Goal: Task Accomplishment & Management: Use online tool/utility

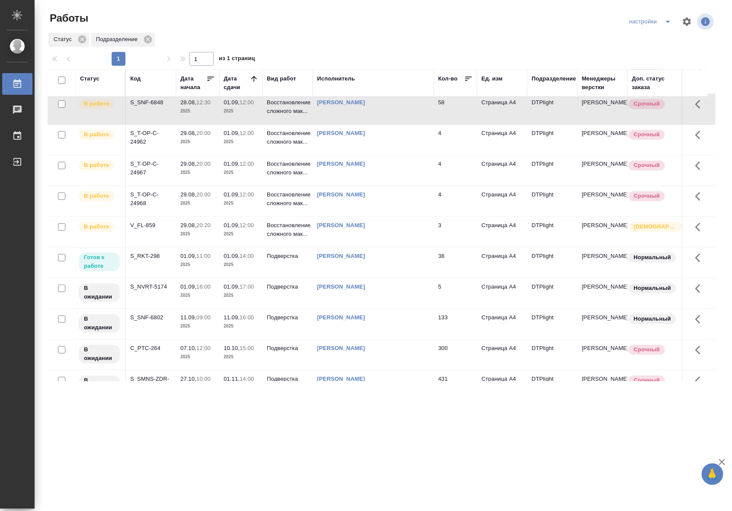
scroll to position [63, 0]
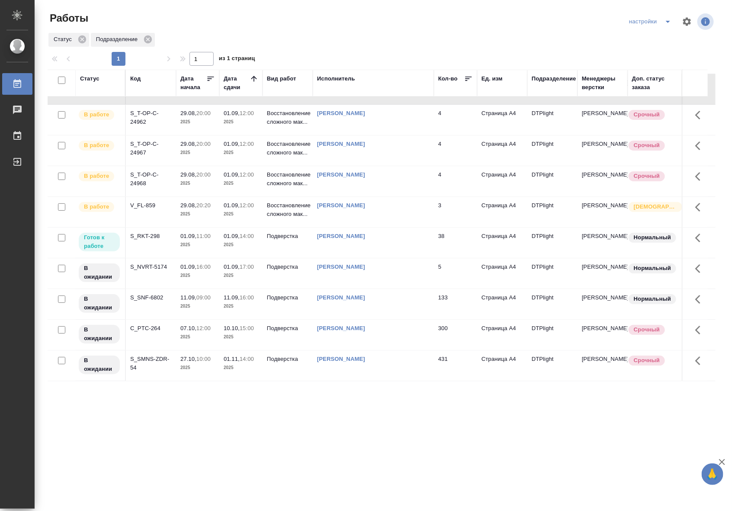
click at [189, 240] on p "2025" at bounding box center [197, 244] width 35 height 9
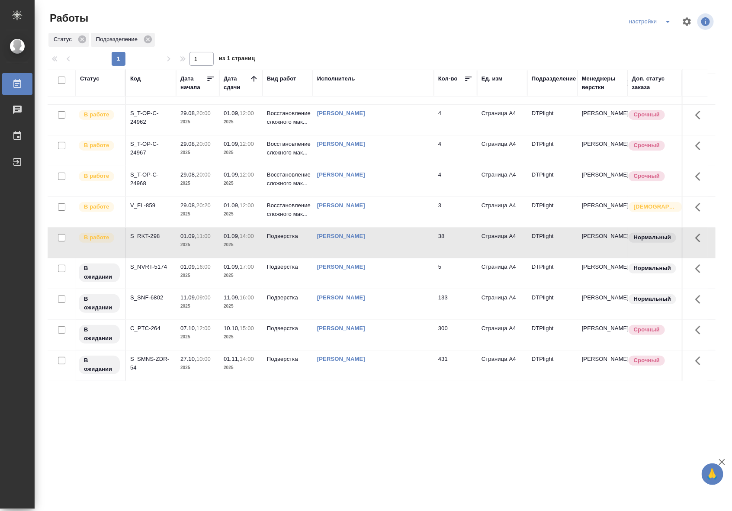
scroll to position [0, 0]
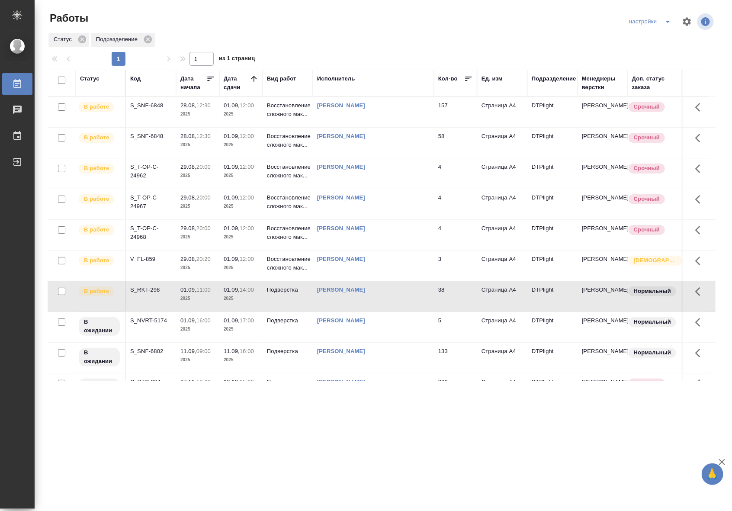
click at [513, 420] on div ".cls-1 fill:#fff; AWATERA Riianova Anna Работы 0 Чаты График Выйти Работы настр…" at bounding box center [366, 255] width 732 height 511
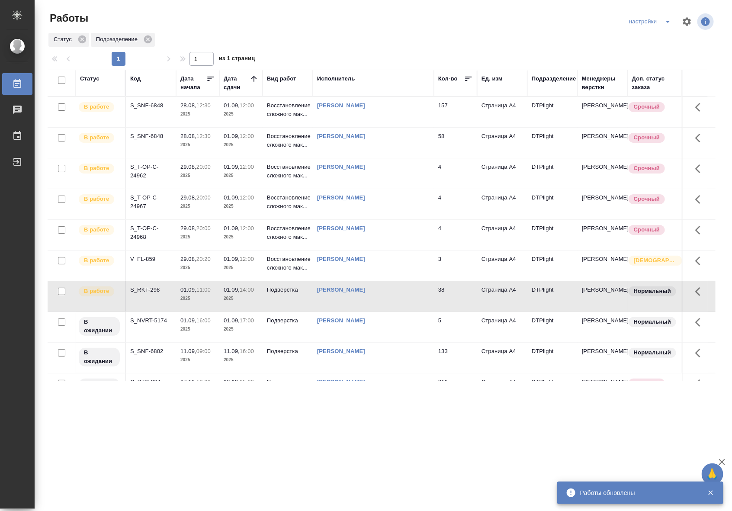
scroll to position [94, 0]
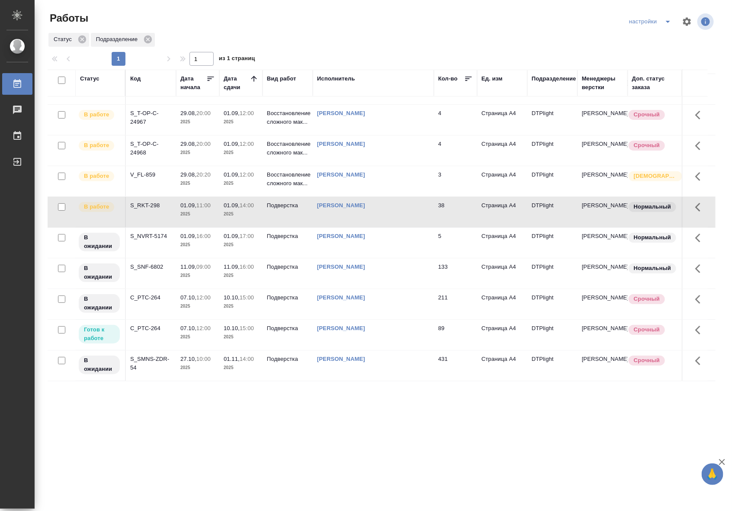
click at [278, 327] on td "Подверстка" at bounding box center [288, 335] width 50 height 30
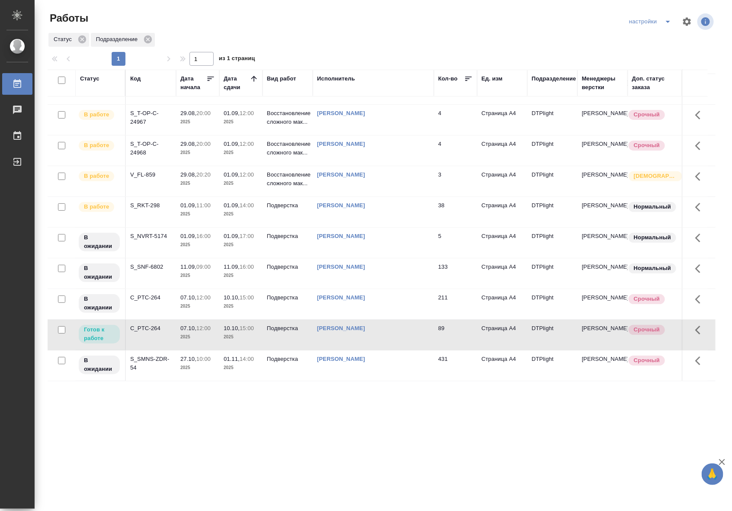
click at [278, 327] on td "Подверстка" at bounding box center [288, 335] width 50 height 30
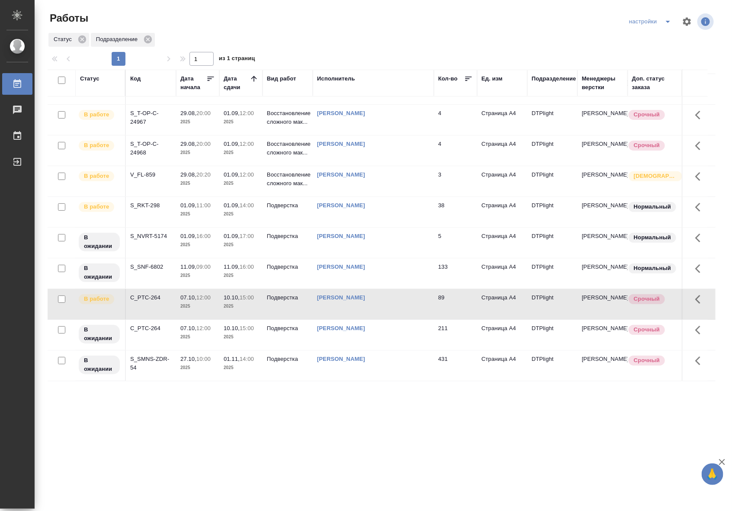
click at [379, 301] on td "[PERSON_NAME]" at bounding box center [373, 304] width 121 height 30
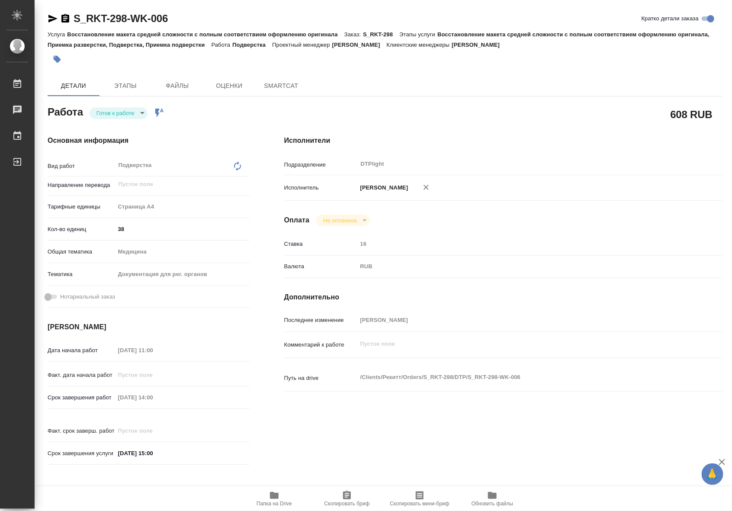
type textarea "x"
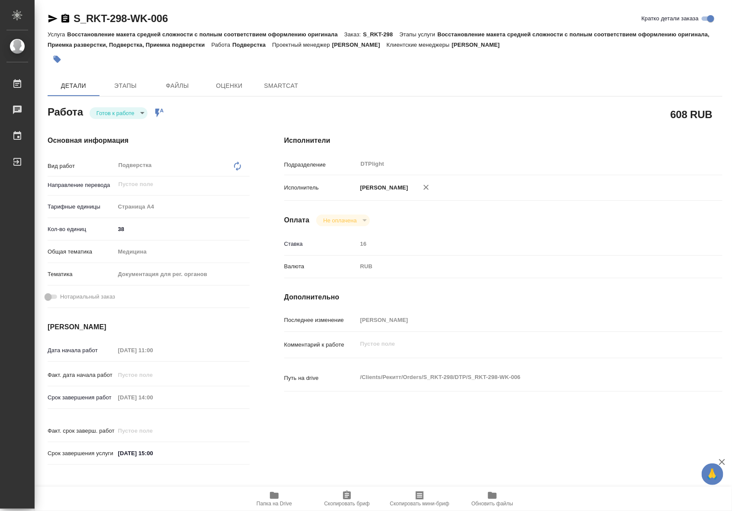
type textarea "x"
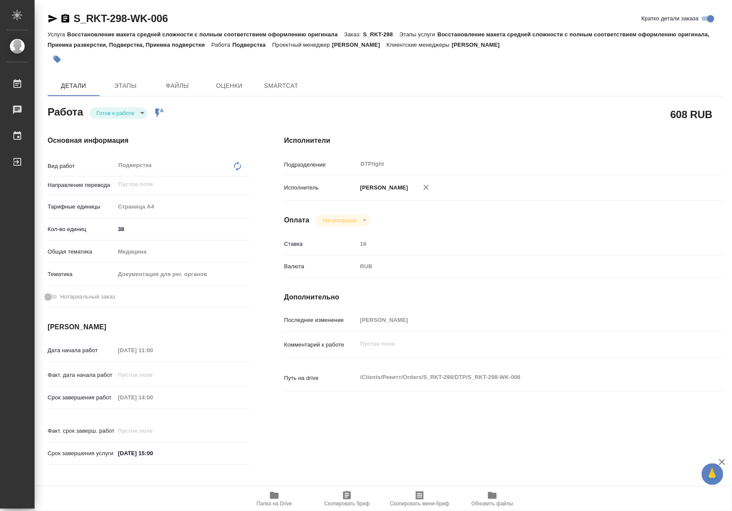
type textarea "x"
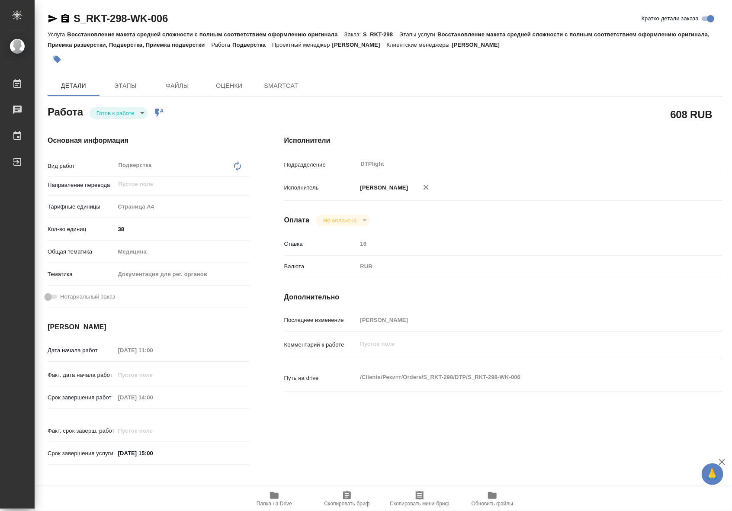
click at [109, 112] on body "🙏 .cls-1 fill:#fff; AWATERA Riianova Anna Работы Чаты График Выйти S_RKT-298-WK…" at bounding box center [366, 255] width 732 height 511
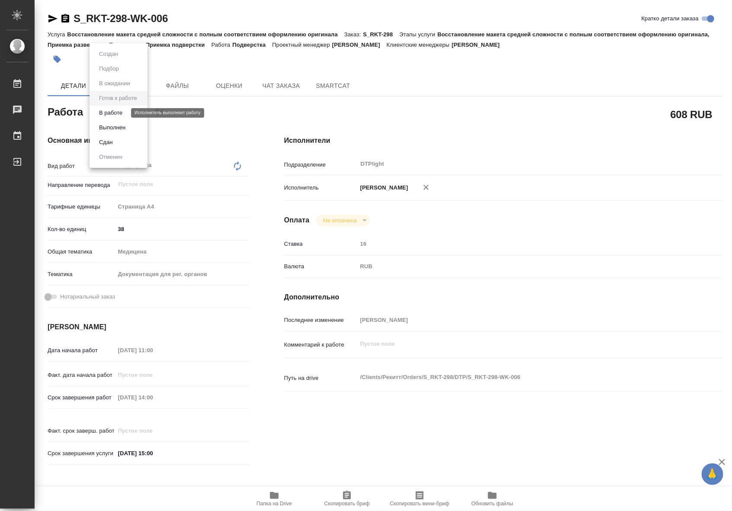
type textarea "x"
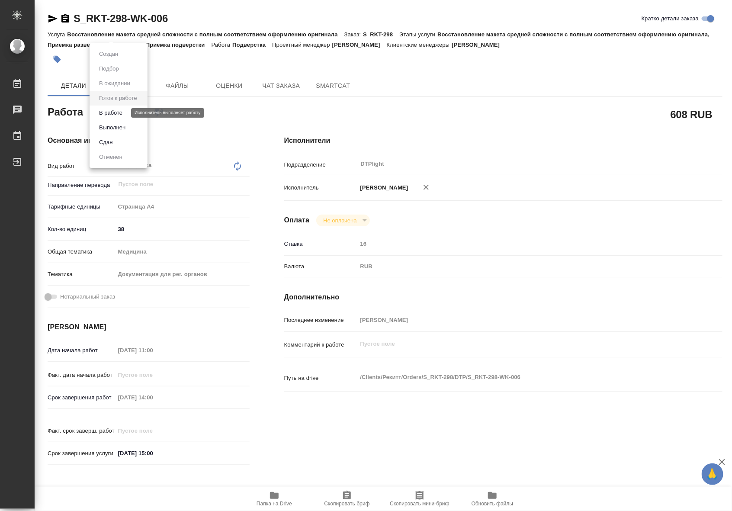
click at [112, 115] on button "В работе" at bounding box center [110, 113] width 29 height 10
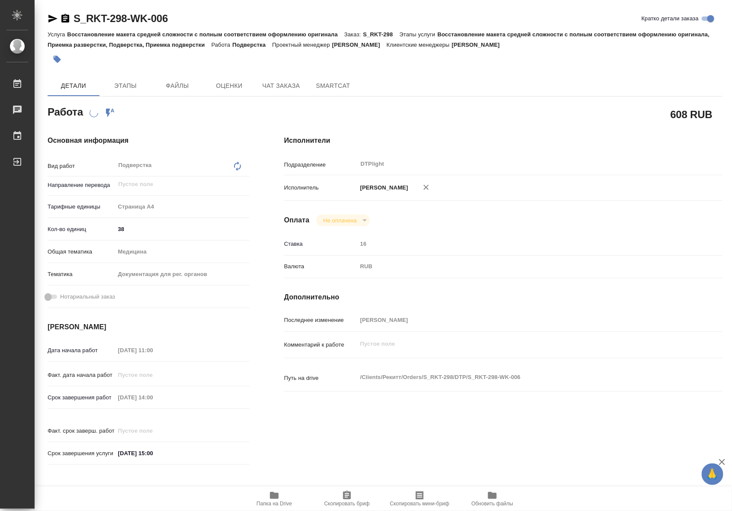
type textarea "x"
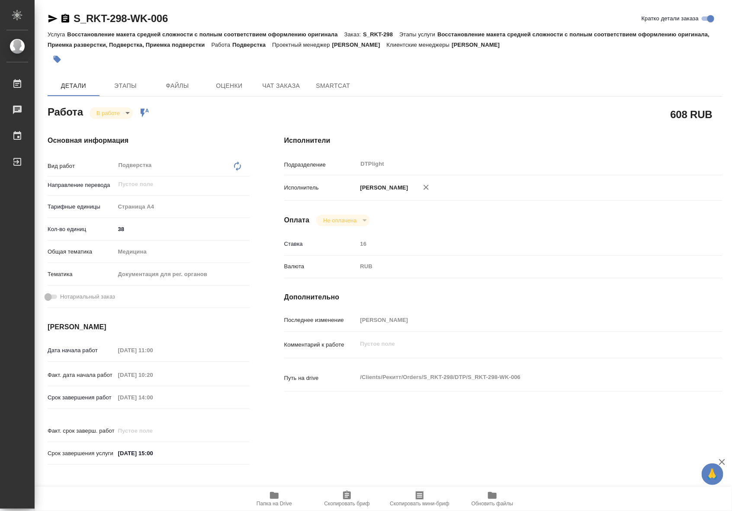
type textarea "x"
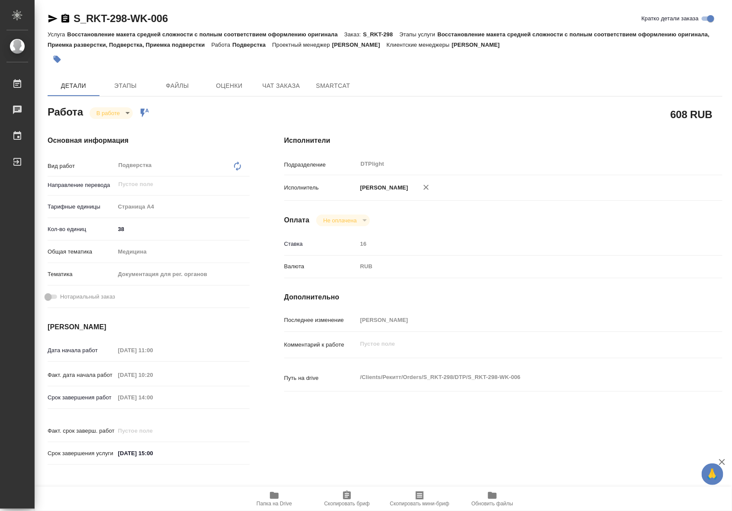
type textarea "x"
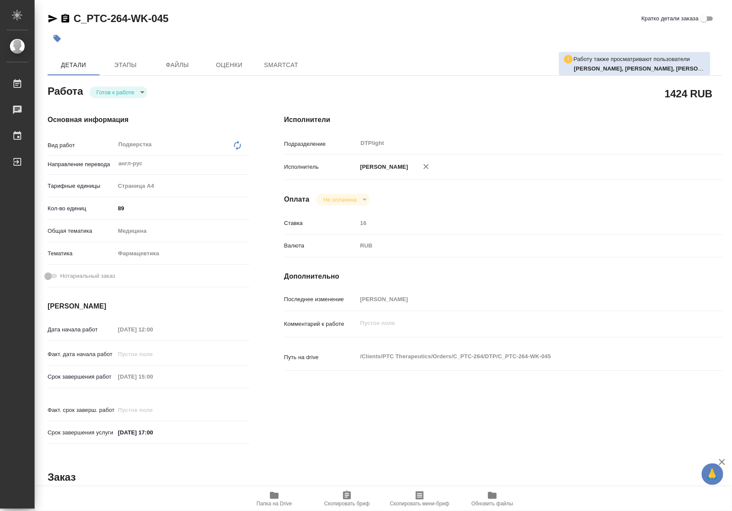
type textarea "x"
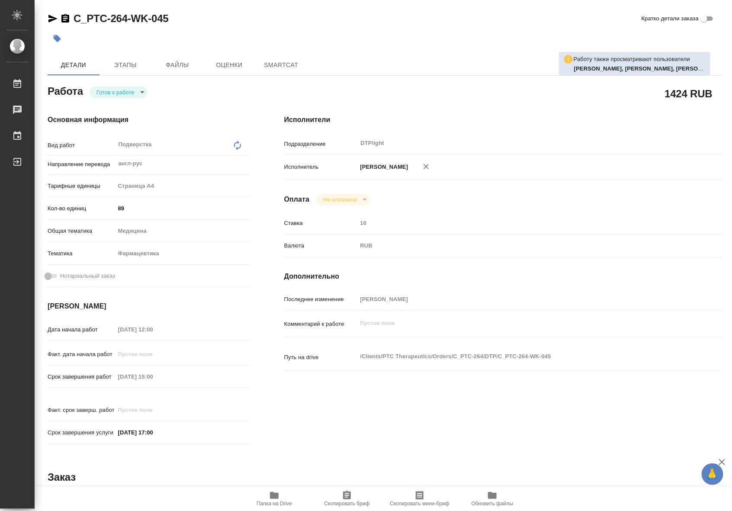
type textarea "x"
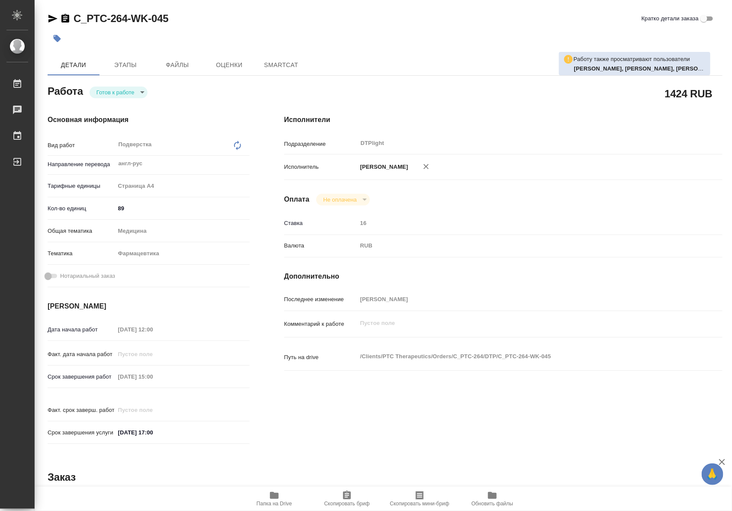
type textarea "x"
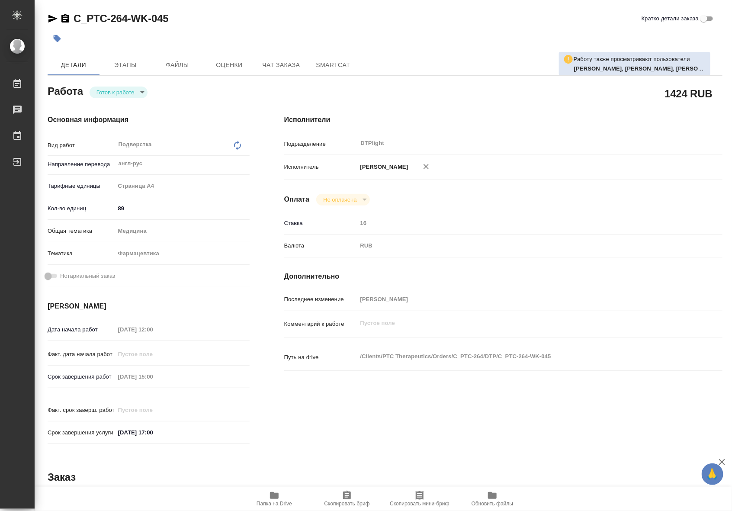
type textarea "x"
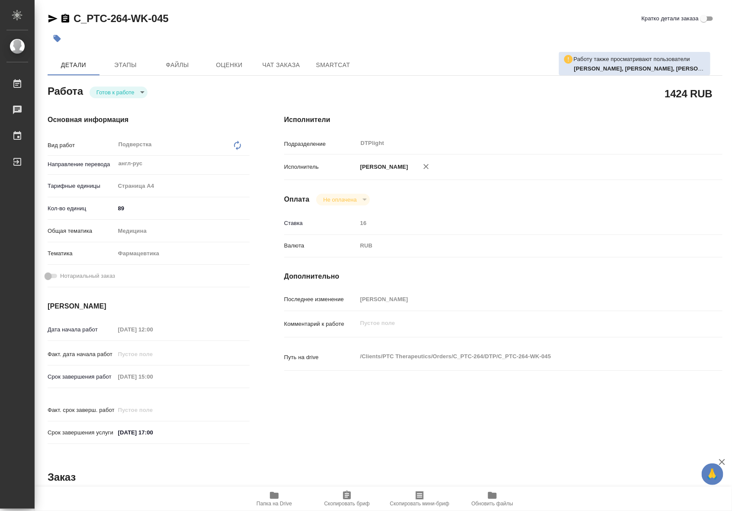
type textarea "x"
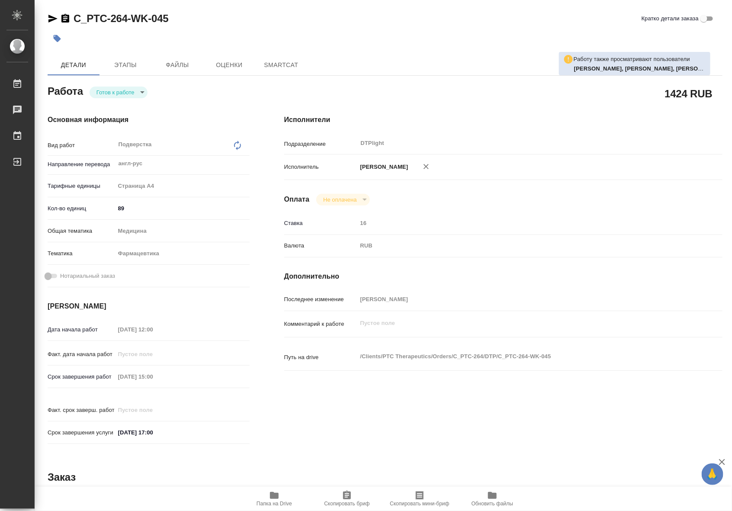
type textarea "x"
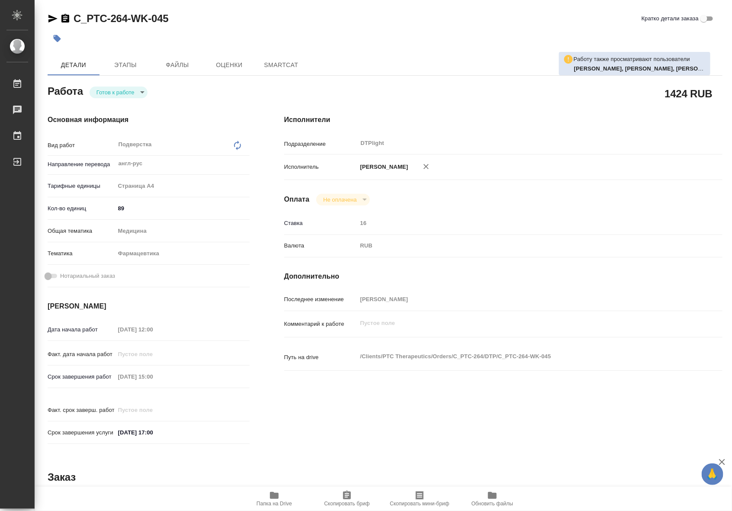
type textarea "x"
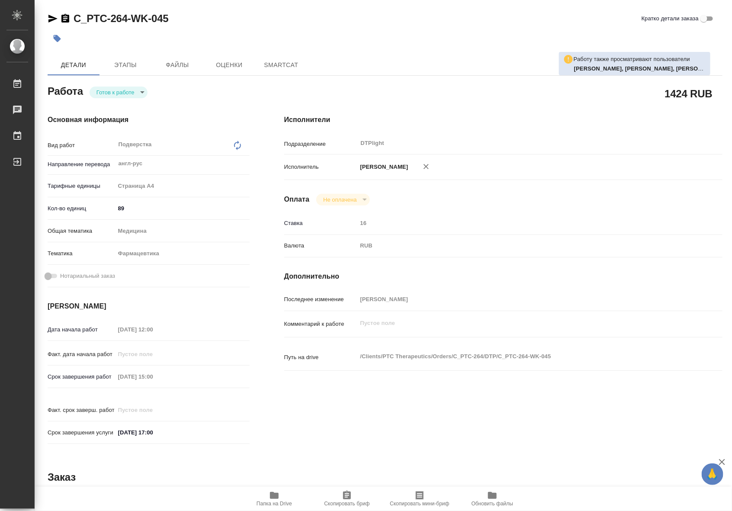
type textarea "x"
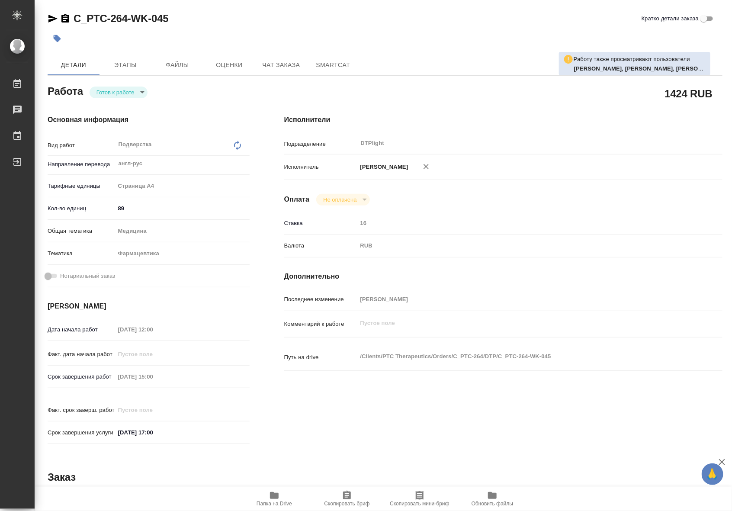
click at [116, 96] on body "🙏 .cls-1 fill:#fff; AWATERA Riianova Anna Работы Чаты График Выйти C_PTC-264-WK…" at bounding box center [366, 255] width 732 height 511
type textarea "x"
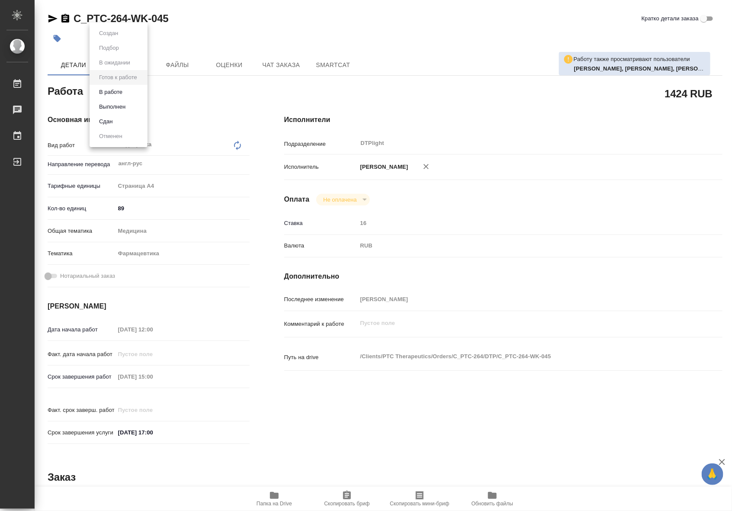
type textarea "x"
click at [119, 96] on button "В работе" at bounding box center [110, 92] width 29 height 10
type textarea "x"
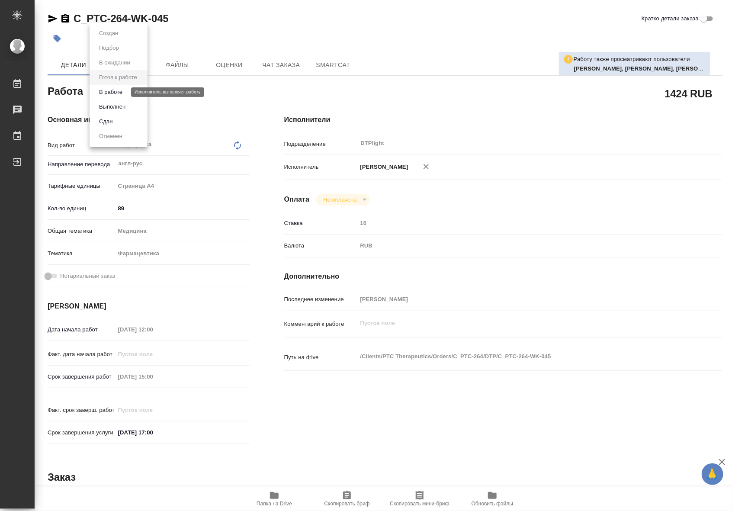
type textarea "x"
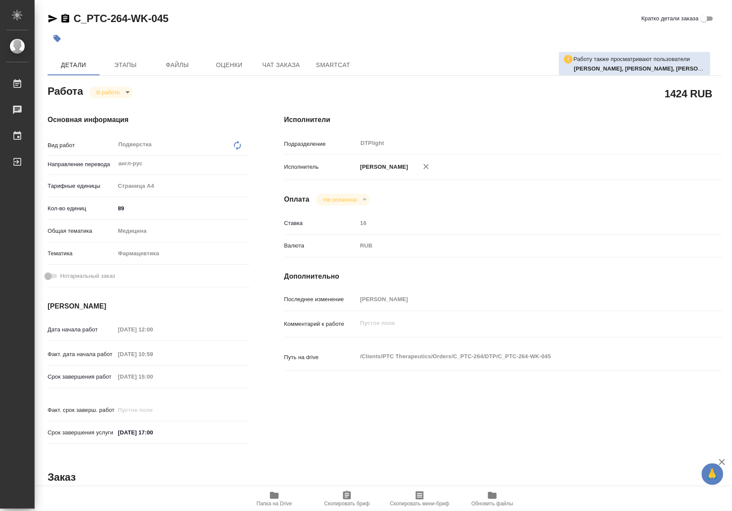
type textarea "x"
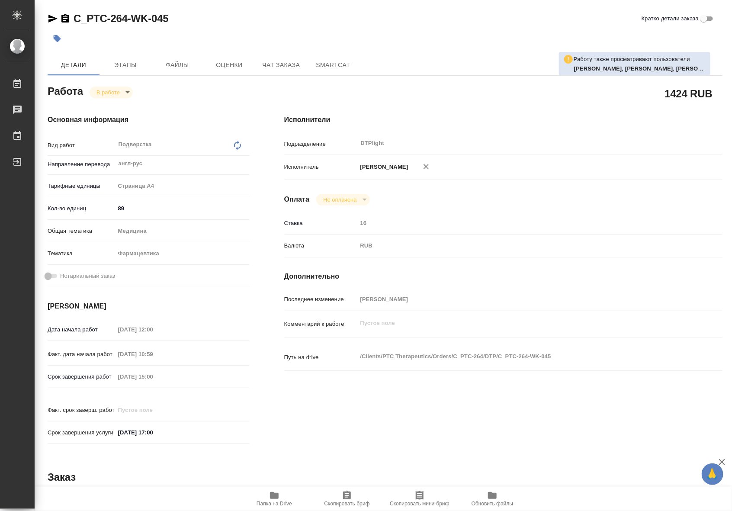
type textarea "x"
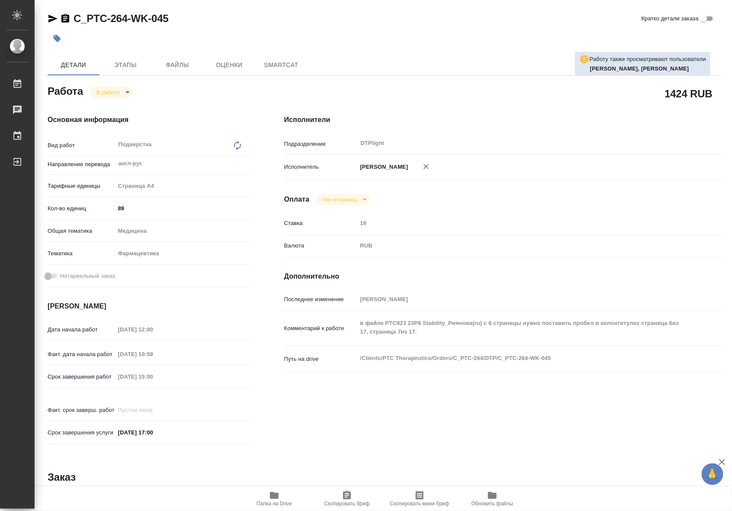
type textarea "x"
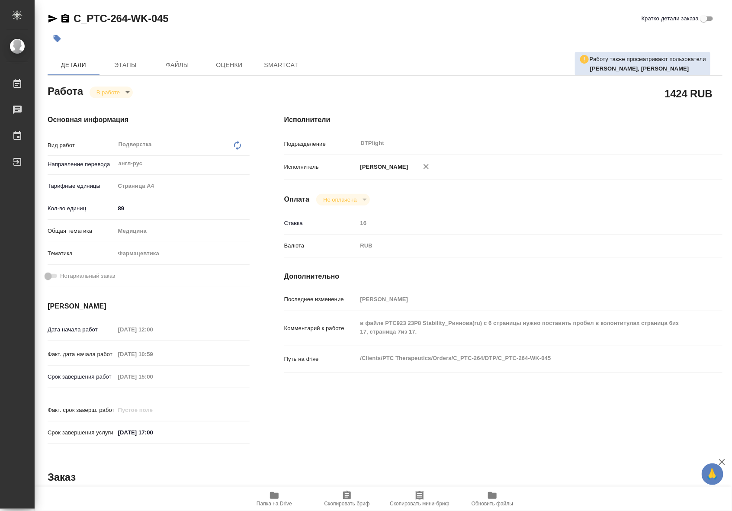
type textarea "x"
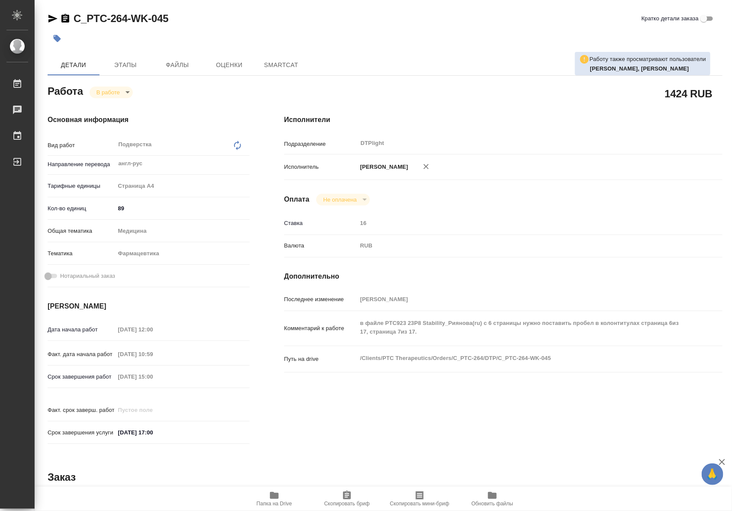
type textarea "x"
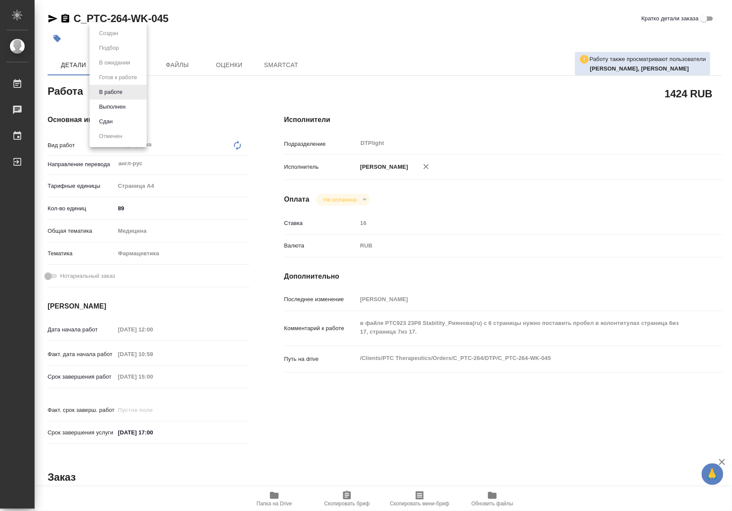
click at [118, 96] on body "🙏 .cls-1 fill:#fff; AWATERA Riianova [PERSON_NAME] Чаты График Выйти C_PTC-264-…" at bounding box center [366, 255] width 732 height 511
type textarea "x"
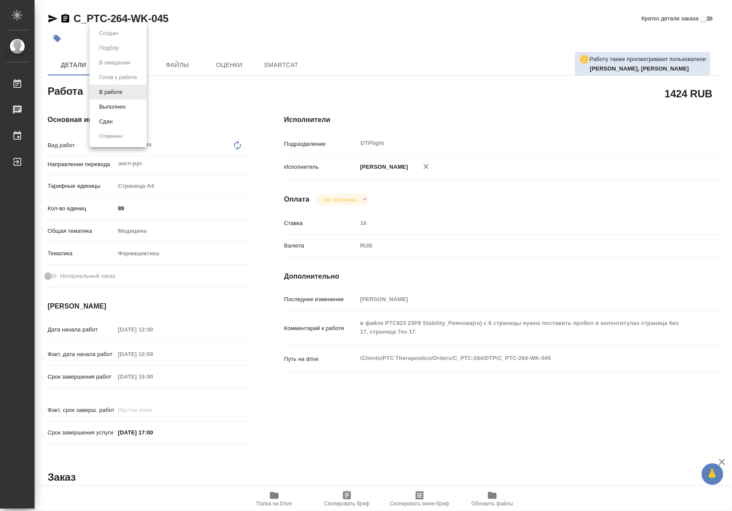
type textarea "x"
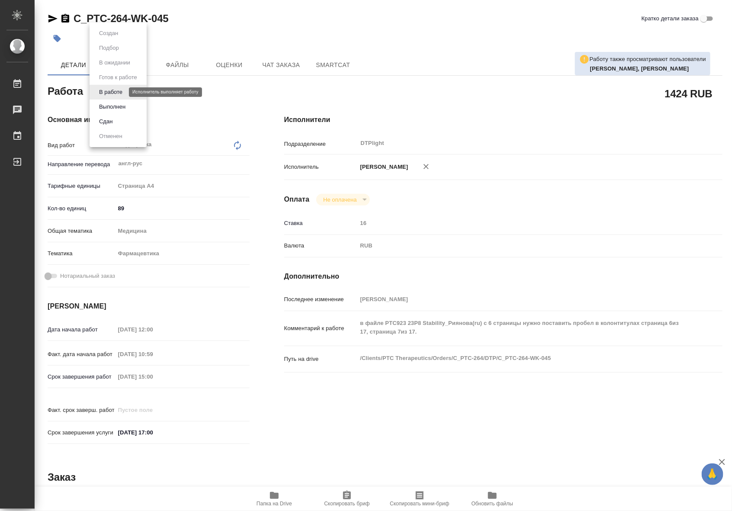
type textarea "x"
click at [590, 136] on div at bounding box center [366, 255] width 732 height 511
type textarea "x"
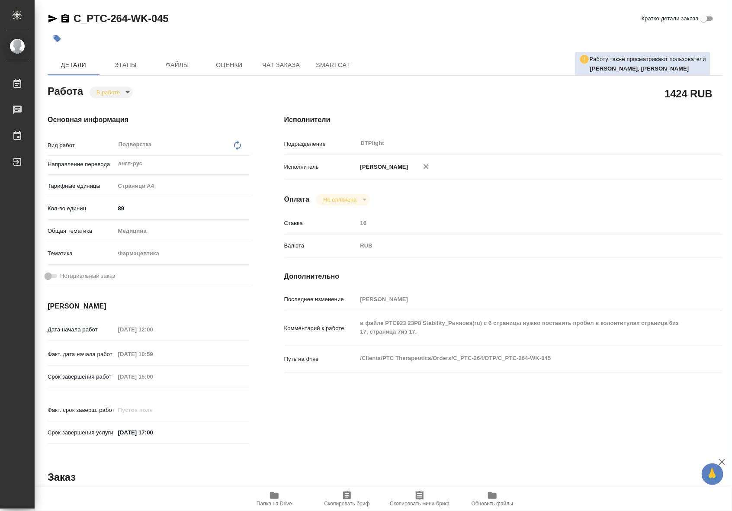
type textarea "x"
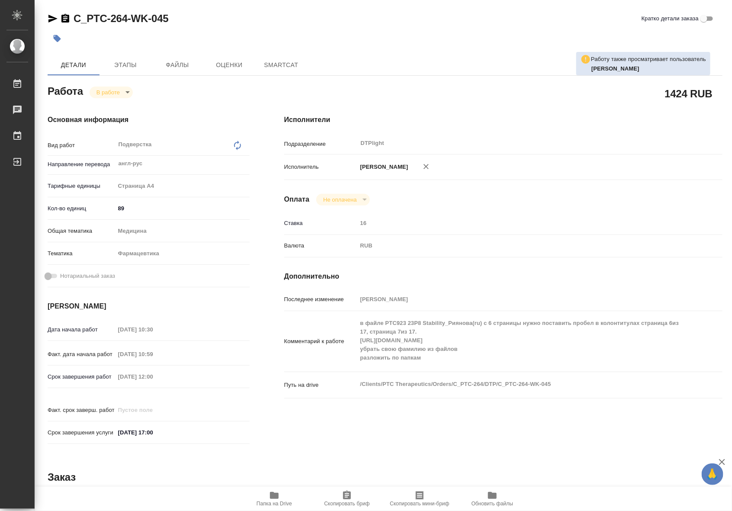
type textarea "x"
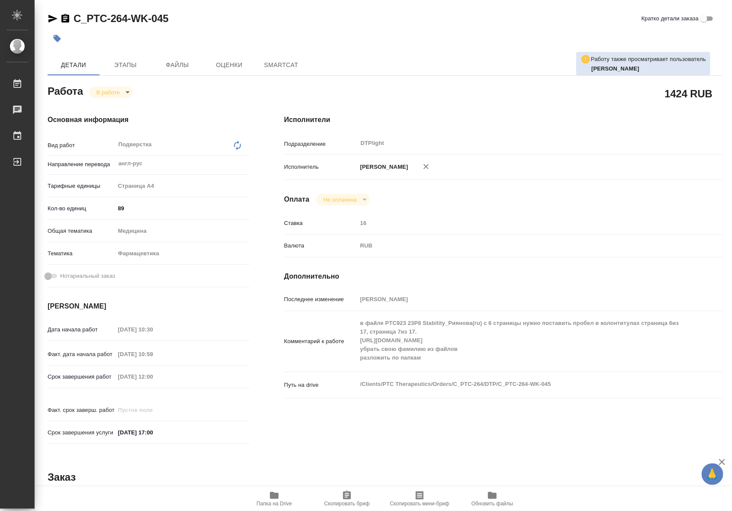
type textarea "x"
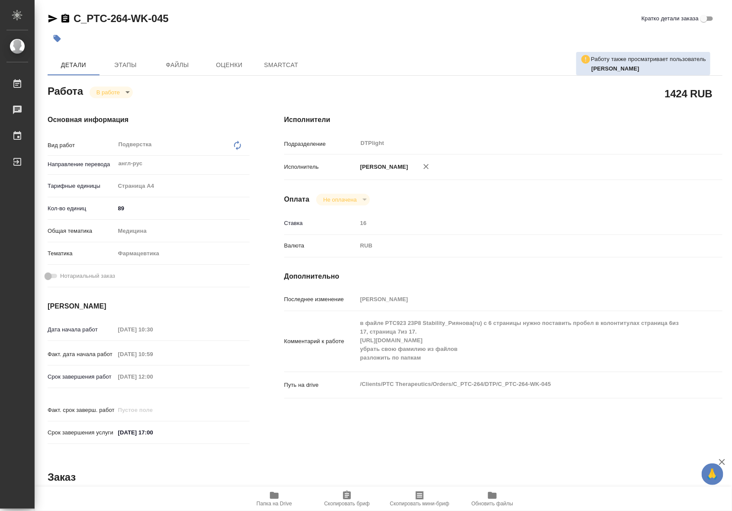
type textarea "x"
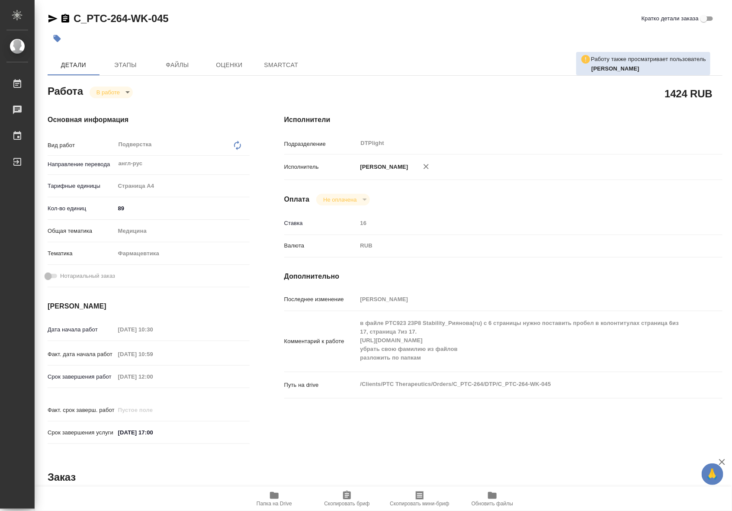
type textarea "x"
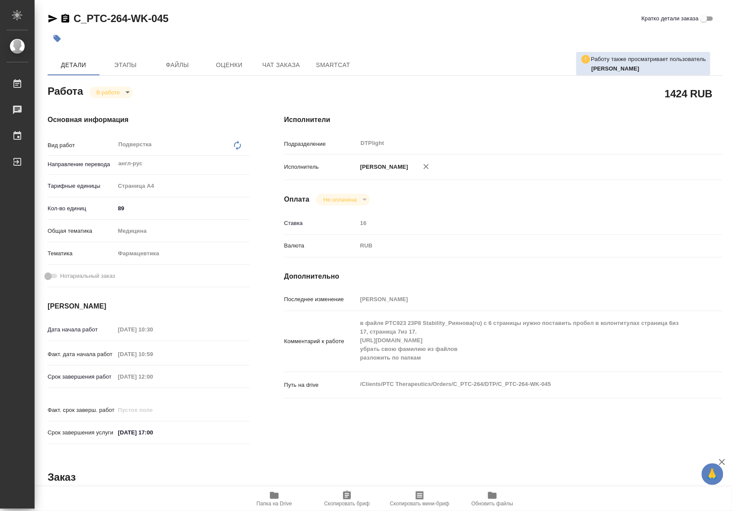
type textarea "x"
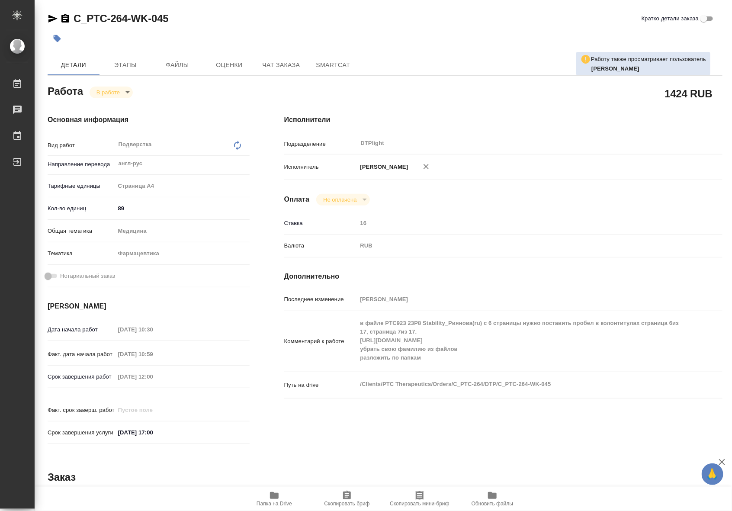
type textarea "x"
